Goal: Task Accomplishment & Management: Manage account settings

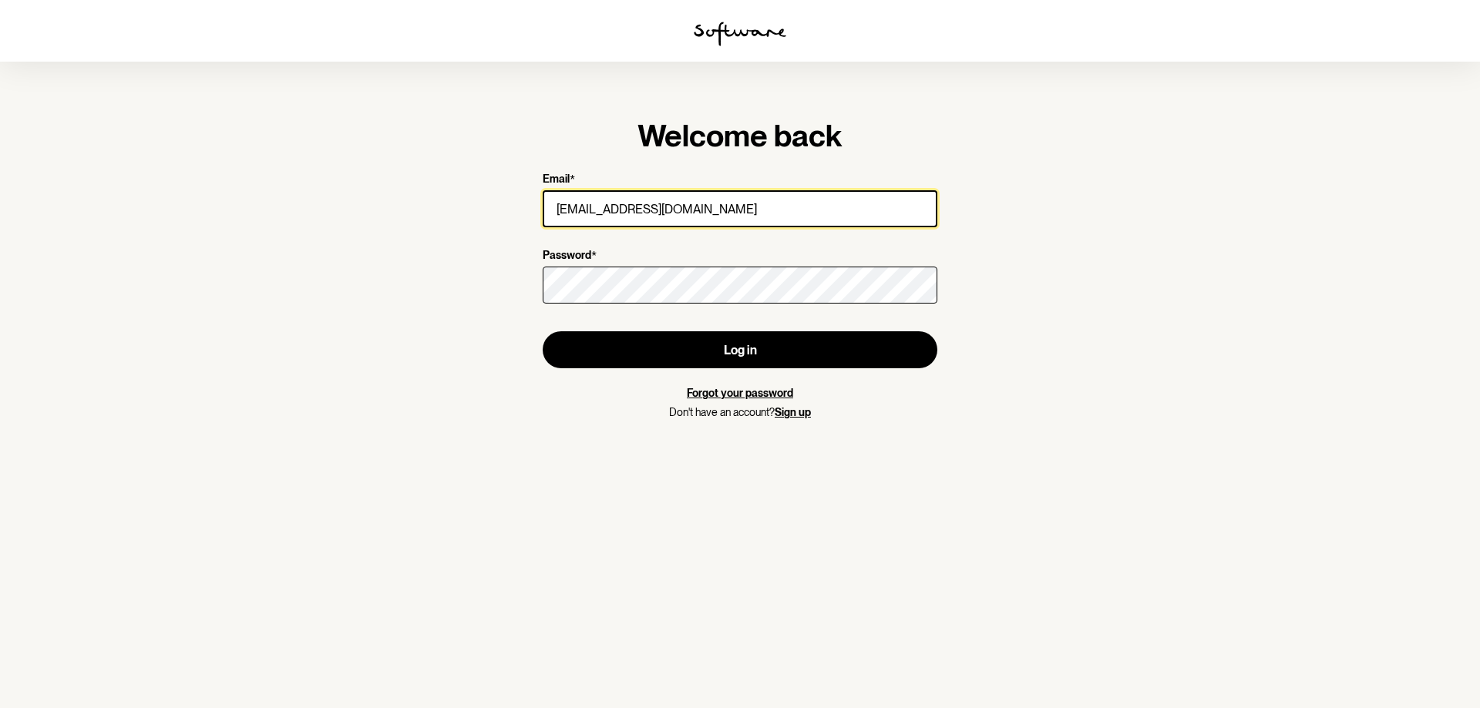
type input "[EMAIL_ADDRESS][DOMAIN_NAME]"
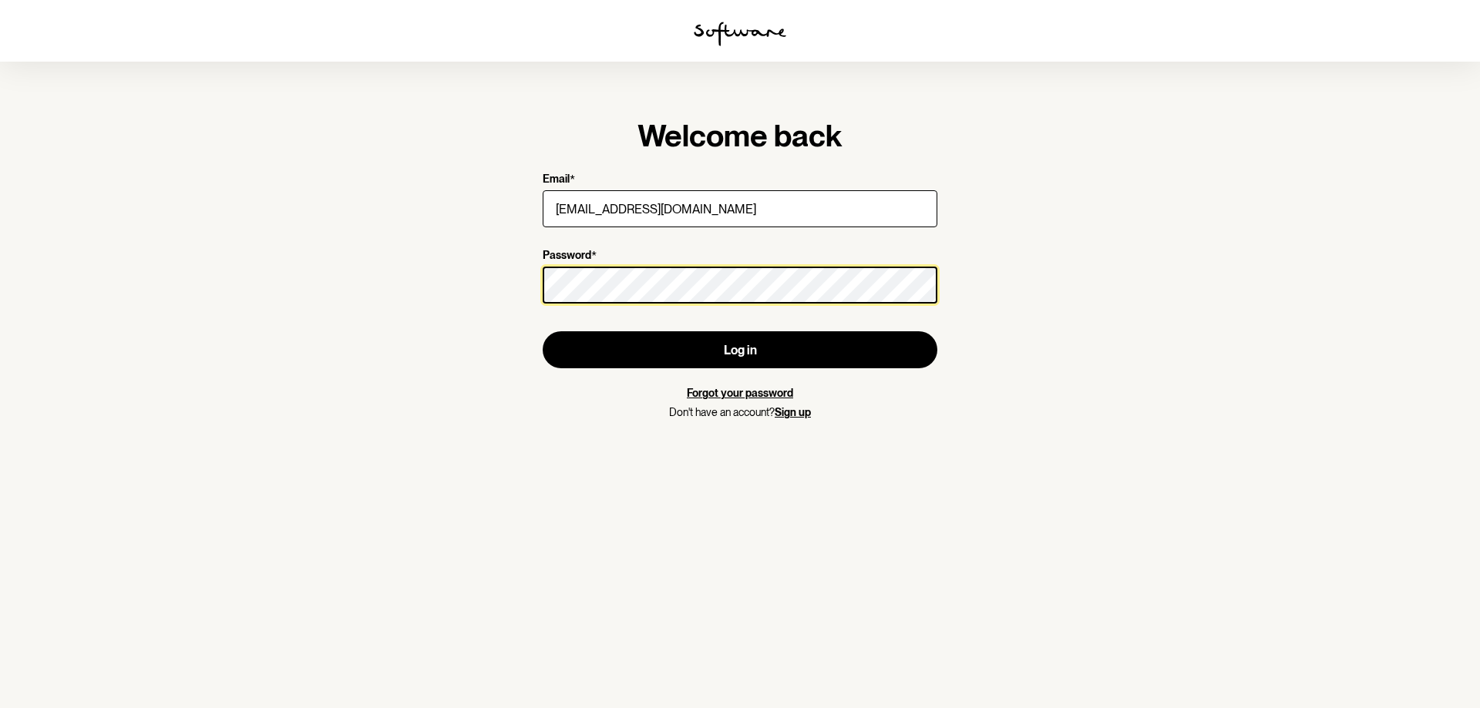
click at [543, 331] on button "Log in" at bounding box center [740, 349] width 395 height 37
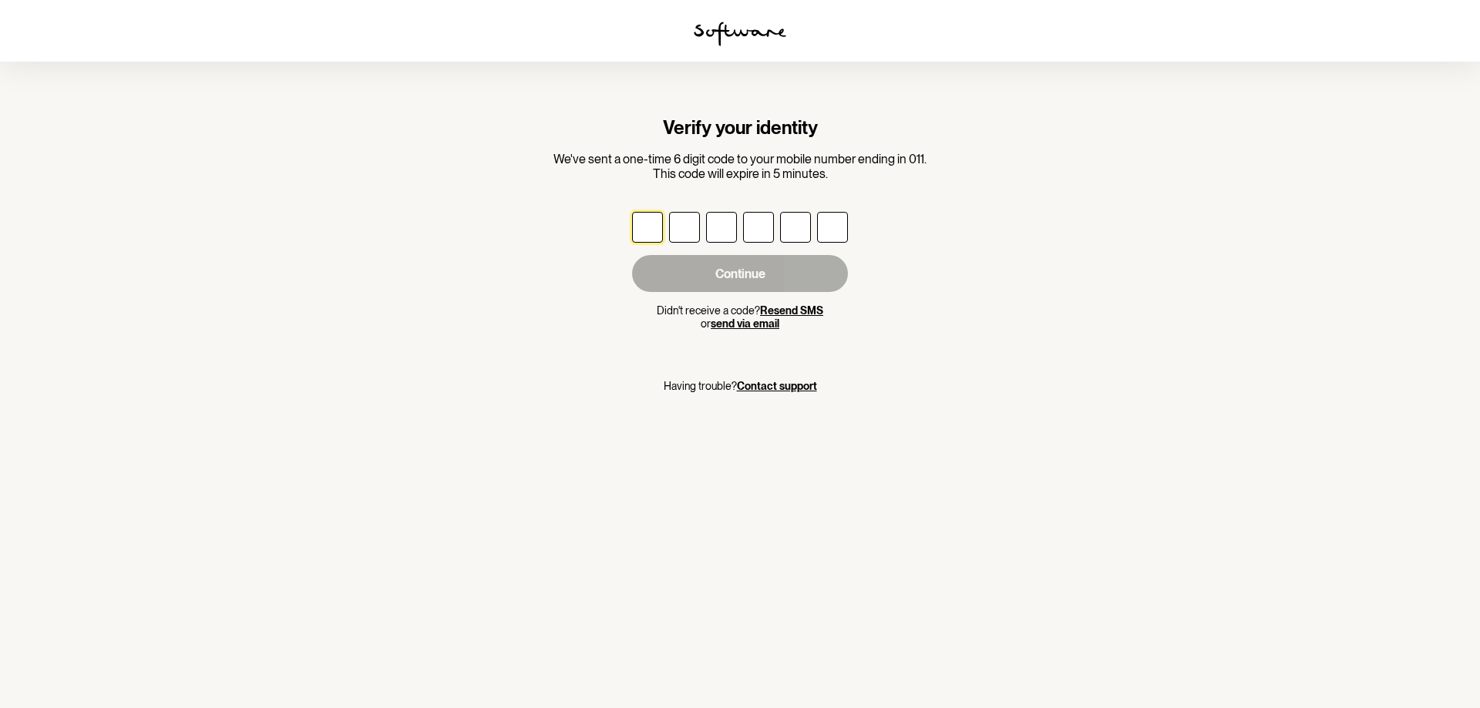
click at [651, 235] on input "text" at bounding box center [647, 227] width 31 height 31
click at [788, 313] on button "Resend SMS" at bounding box center [791, 310] width 63 height 13
click at [657, 227] on input "text" at bounding box center [647, 227] width 31 height 31
type input "1"
type input "5"
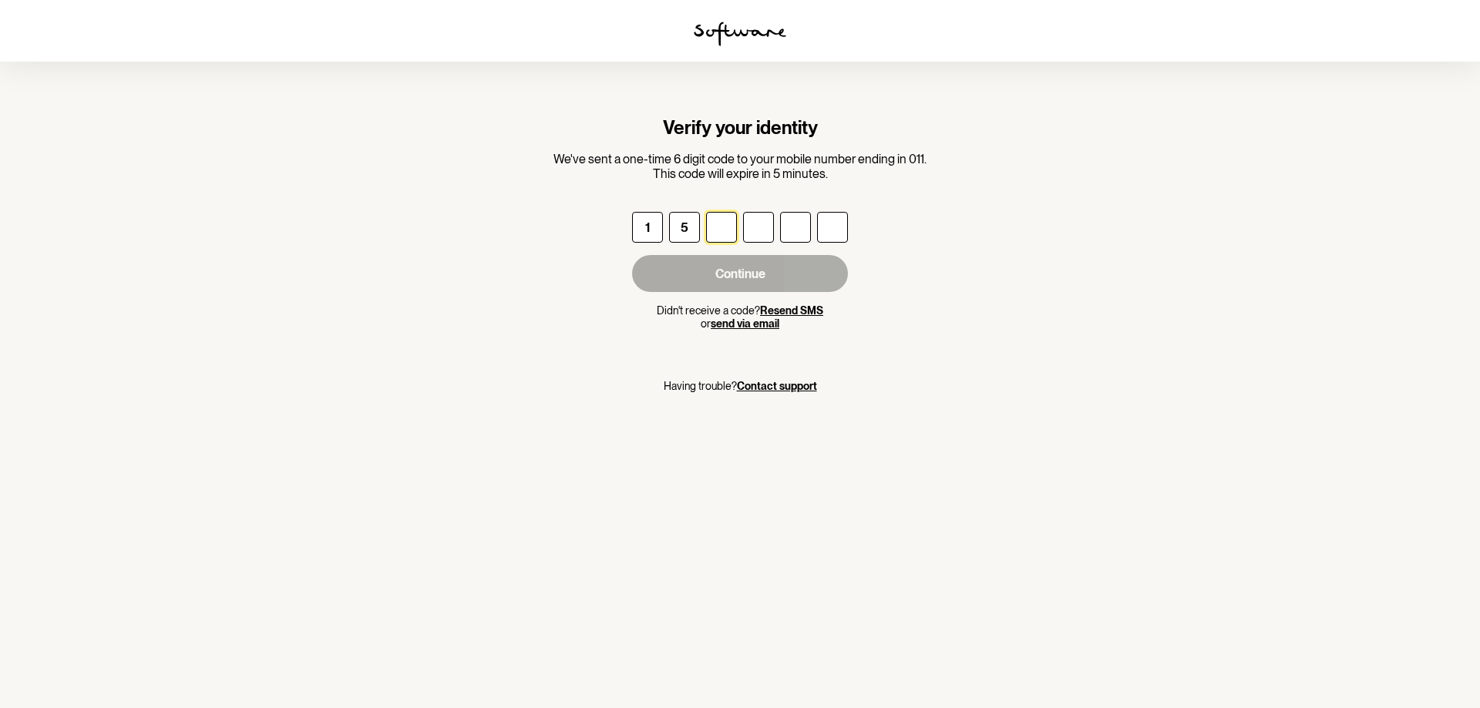
type input "9"
type input "3"
type input "5"
type input "3"
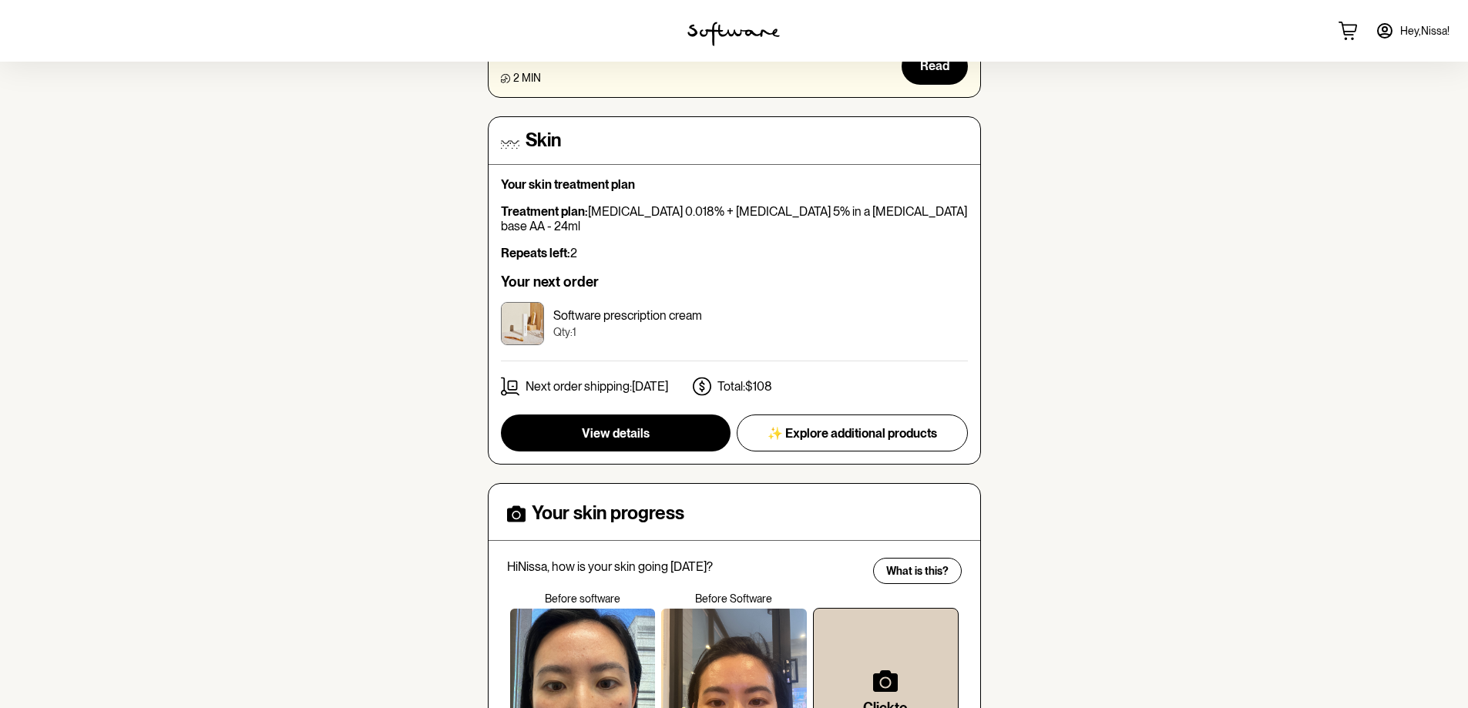
scroll to position [385, 0]
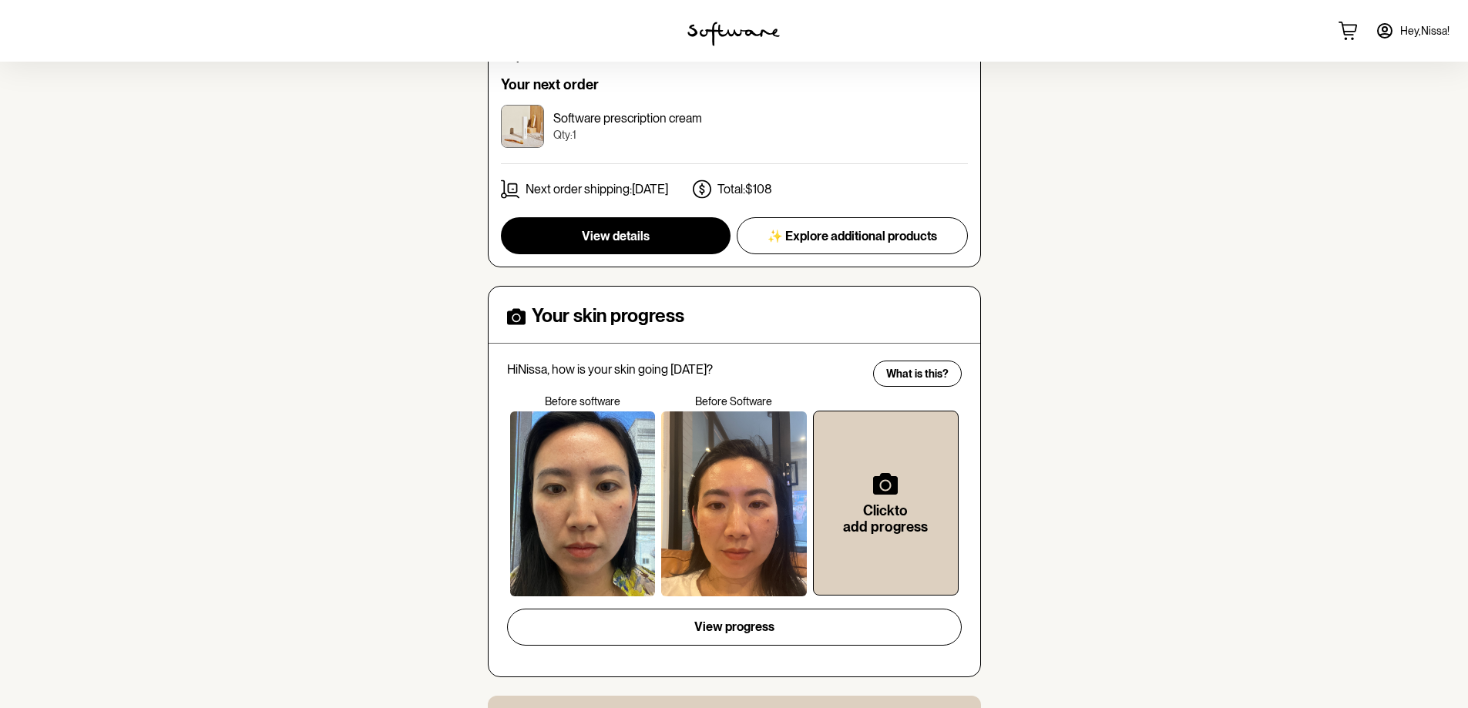
click at [724, 180] on div "Total: $108" at bounding box center [732, 189] width 79 height 19
click at [585, 183] on div "Next order shipping: [DATE]" at bounding box center [584, 189] width 167 height 19
click at [590, 229] on span "View details" at bounding box center [616, 236] width 68 height 15
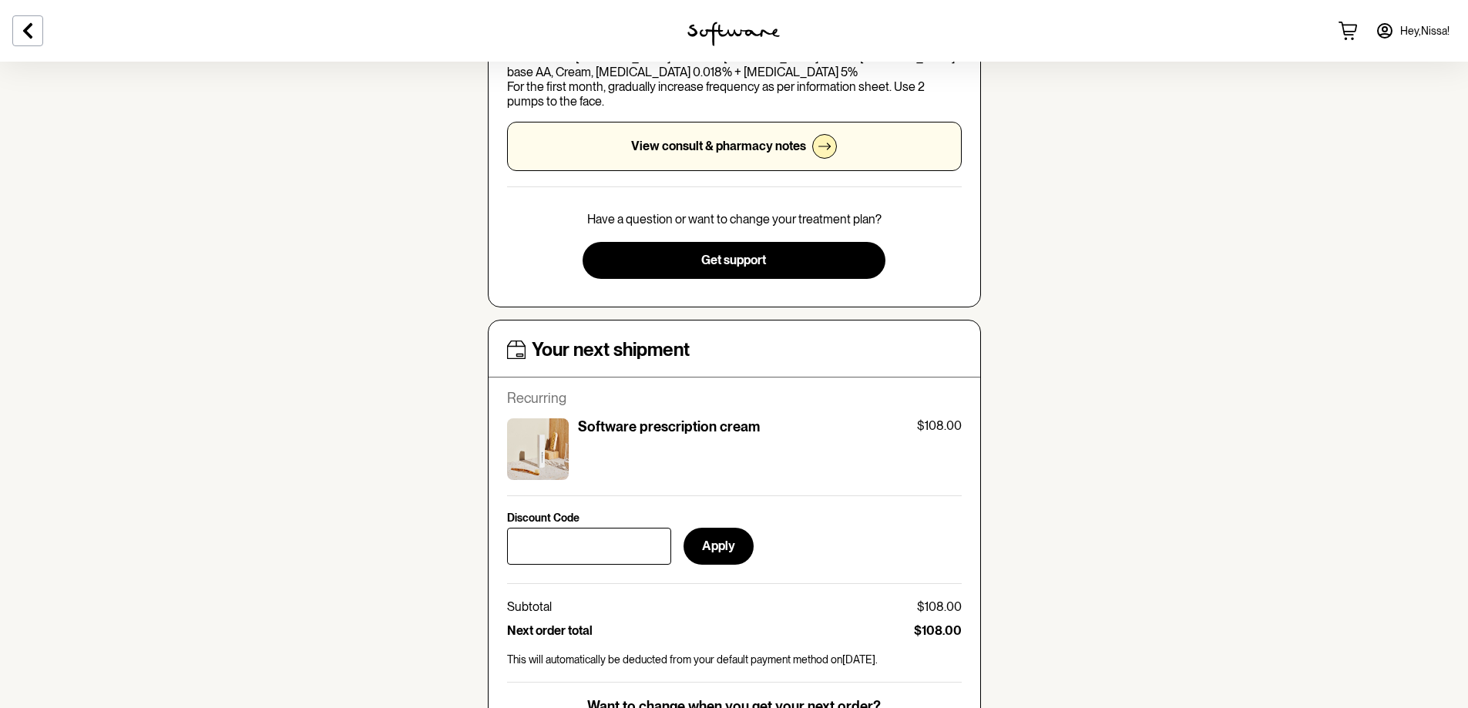
scroll to position [540, 0]
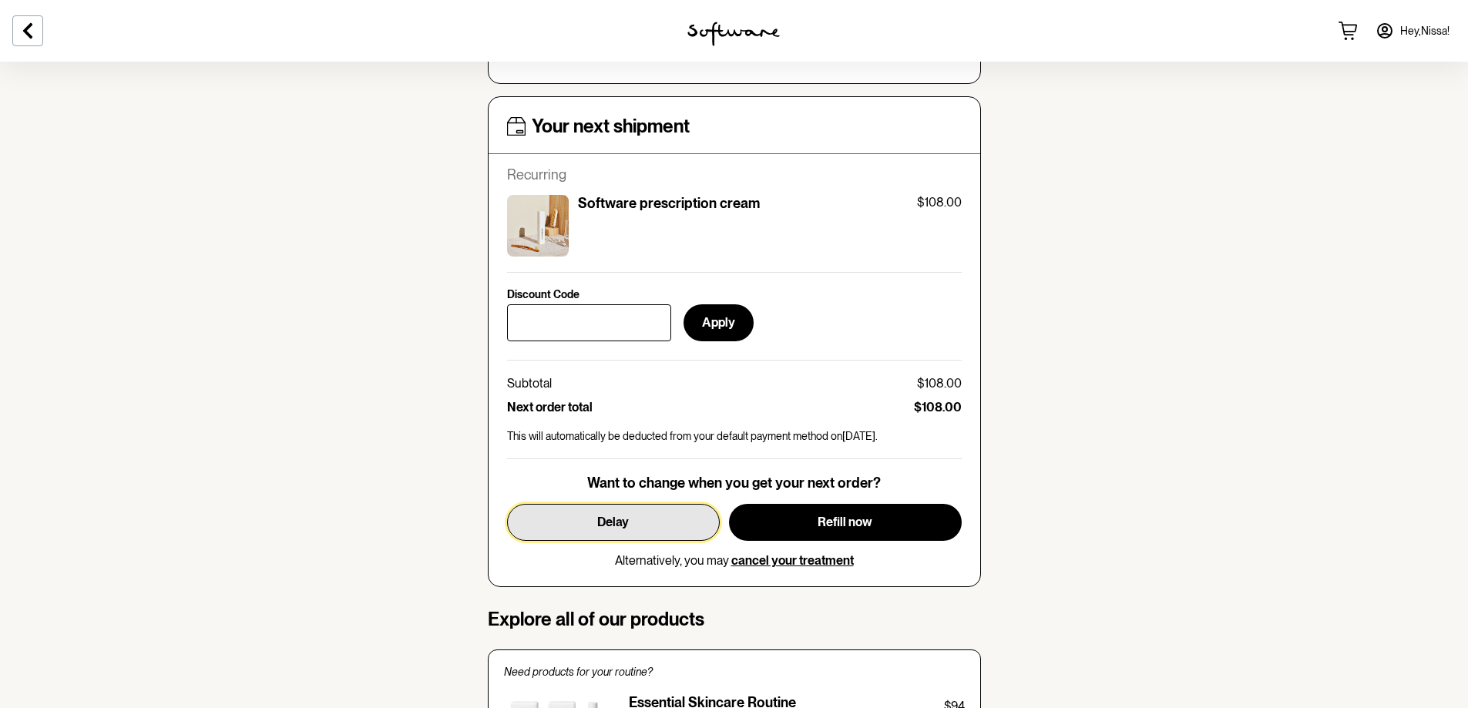
click at [643, 532] on button "Delay" at bounding box center [613, 522] width 213 height 37
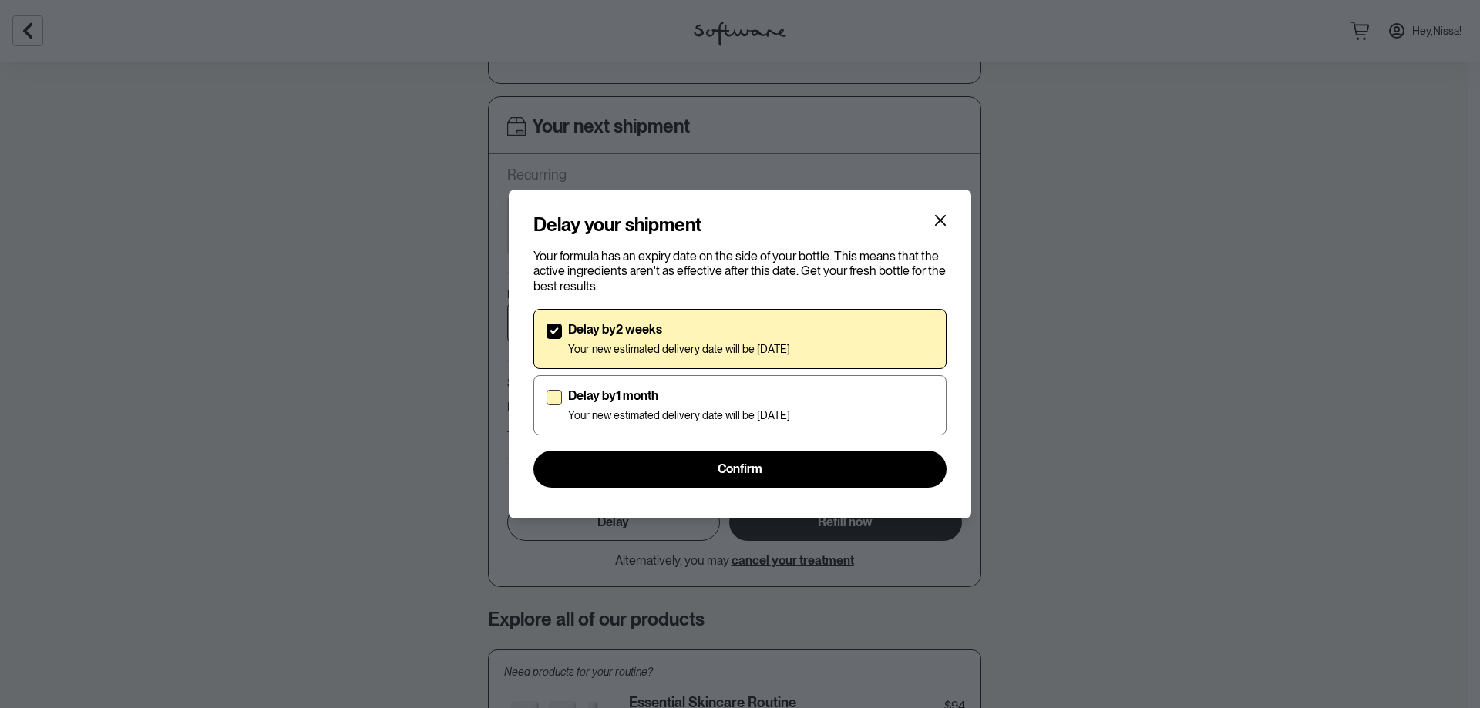
click at [666, 405] on div "Delay by 1 month Your new estimated delivery date will be [DATE]" at bounding box center [679, 405] width 222 height 34
click at [546, 405] on input "Delay by 1 month Your new estimated delivery date will be [DATE]" at bounding box center [546, 405] width 1 height 1
checkbox input "true"
checkbox input "false"
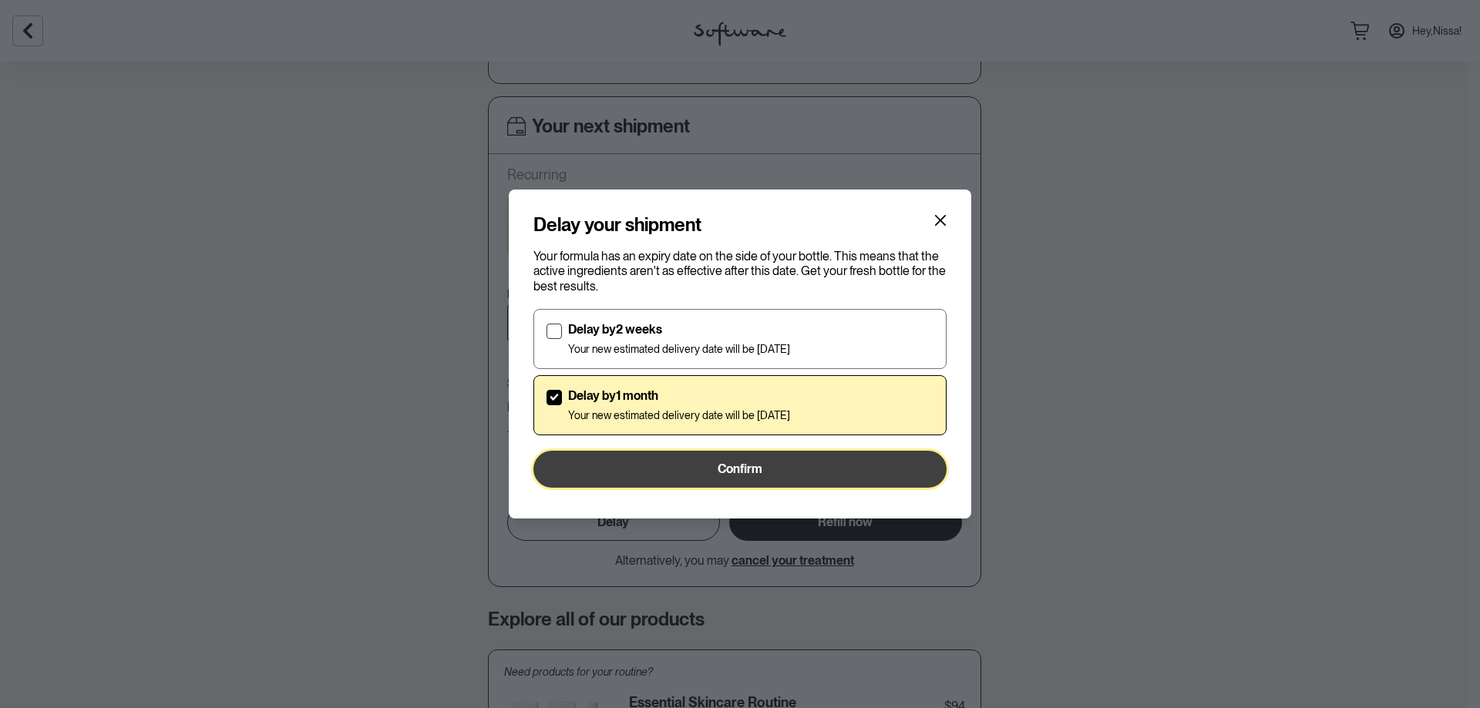
click at [701, 474] on button "Confirm" at bounding box center [739, 469] width 413 height 37
